Goal: Information Seeking & Learning: Learn about a topic

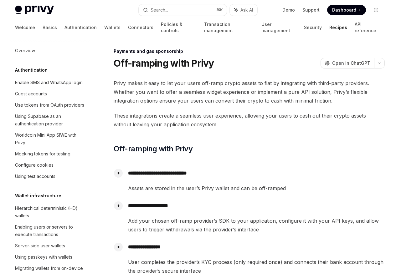
scroll to position [490, 0]
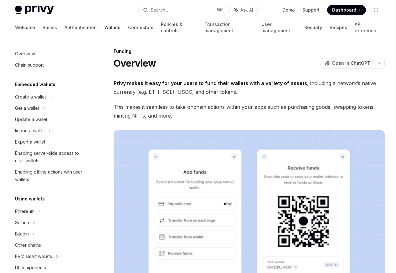
scroll to position [157, 0]
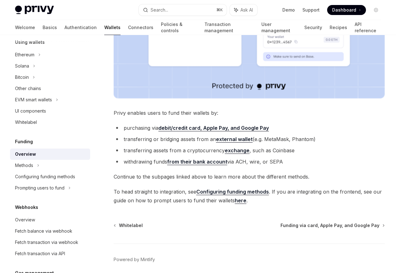
scroll to position [232, 0]
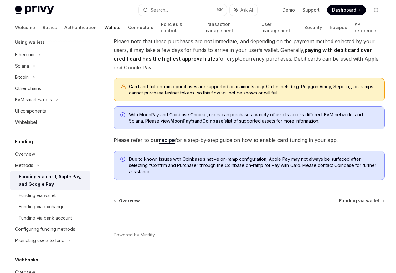
scroll to position [216, 0]
click at [37, 196] on div "Funding via wallet" at bounding box center [37, 196] width 37 height 8
type textarea "*"
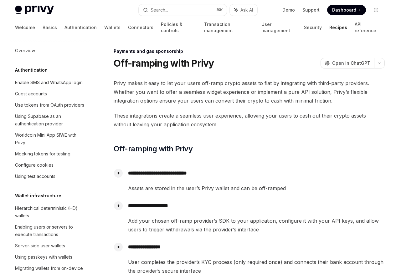
scroll to position [490, 0]
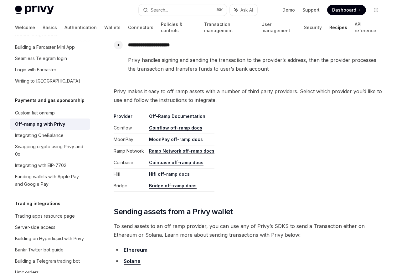
scroll to position [263, 0]
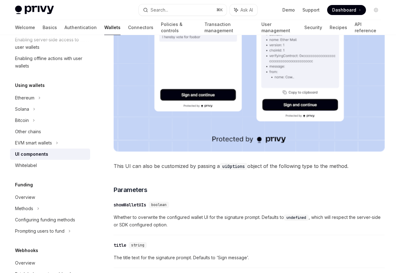
scroll to position [225, 0]
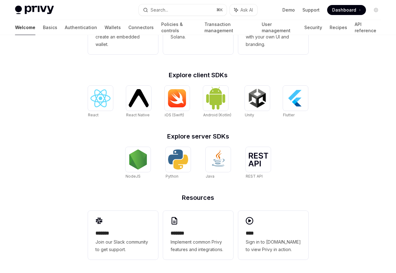
scroll to position [224, 0]
